Goal: Task Accomplishment & Management: Manage account settings

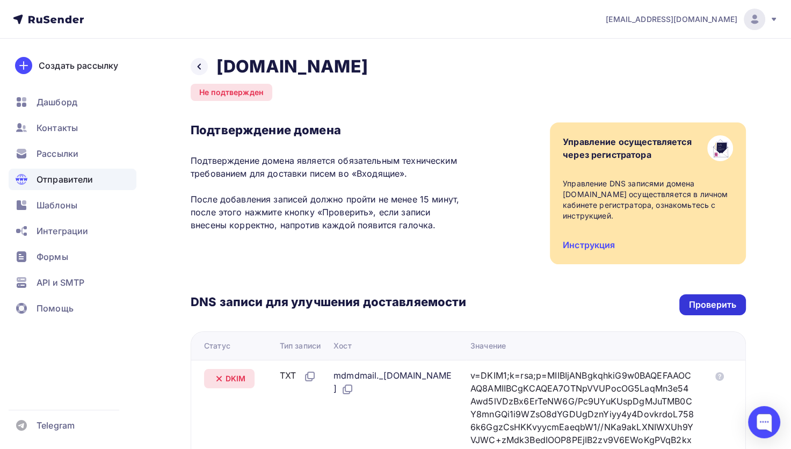
click at [689, 305] on div "Проверить" at bounding box center [713, 304] width 67 height 21
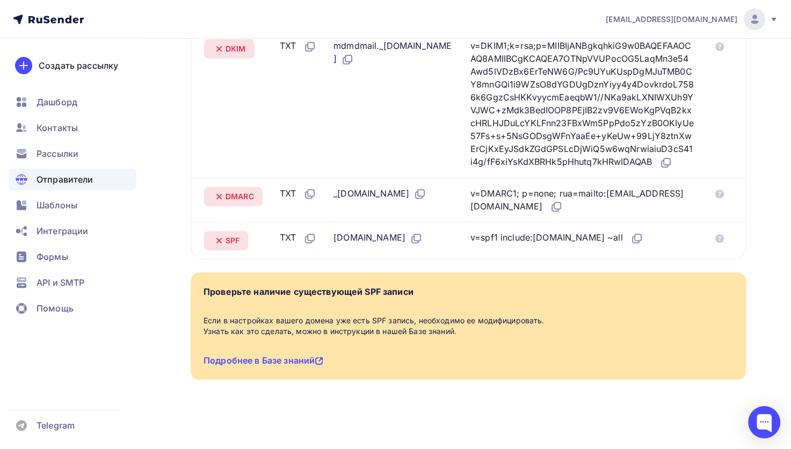
scroll to position [355, 0]
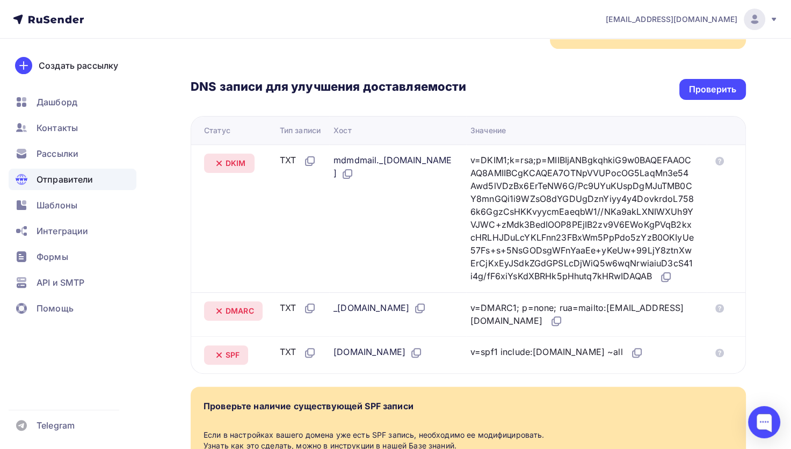
scroll to position [355, 0]
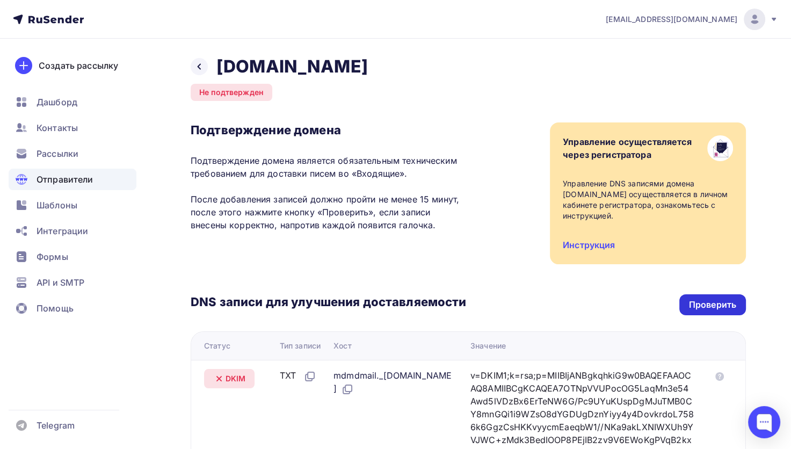
click at [714, 299] on div "Проверить" at bounding box center [712, 305] width 47 height 12
click at [194, 68] on div at bounding box center [199, 66] width 17 height 17
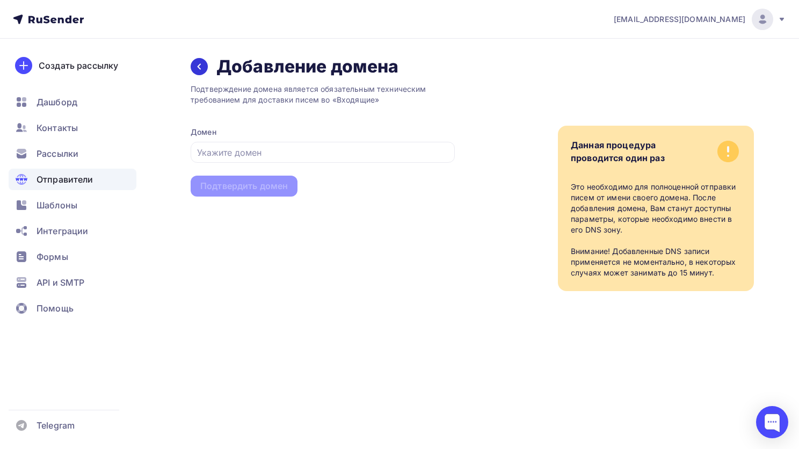
click at [196, 67] on icon at bounding box center [199, 66] width 9 height 9
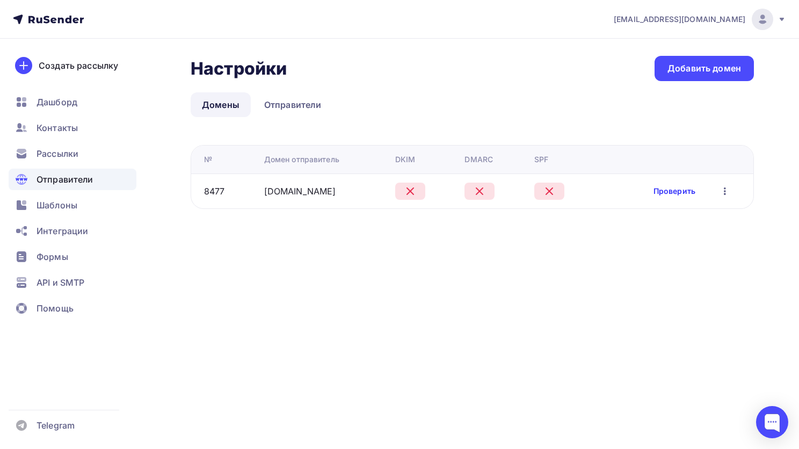
click at [660, 189] on link "Проверить" at bounding box center [675, 191] width 42 height 11
